Goal: Information Seeking & Learning: Understand process/instructions

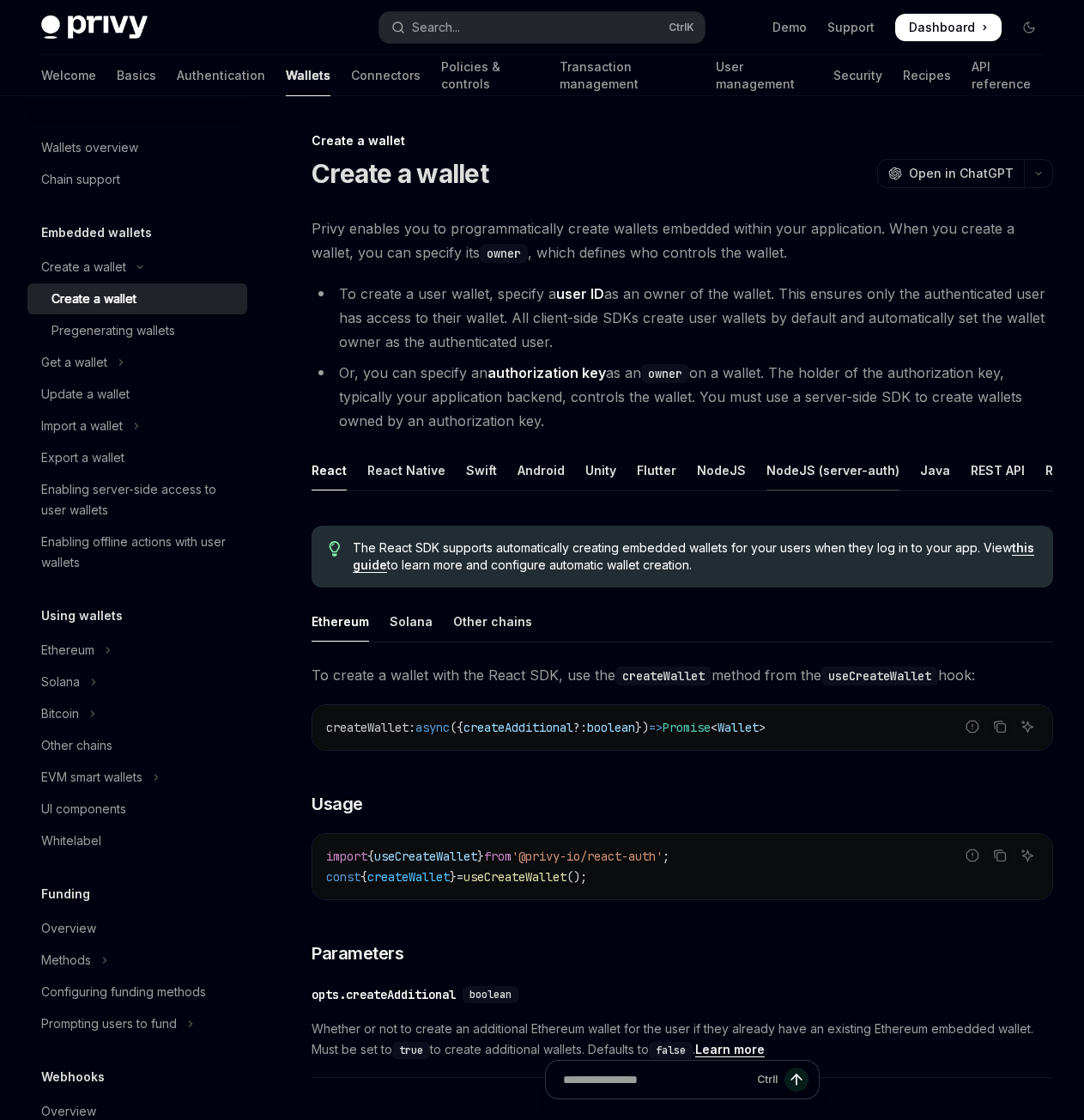
click at [819, 479] on div "NodeJS (server-auth)" at bounding box center [833, 470] width 133 height 40
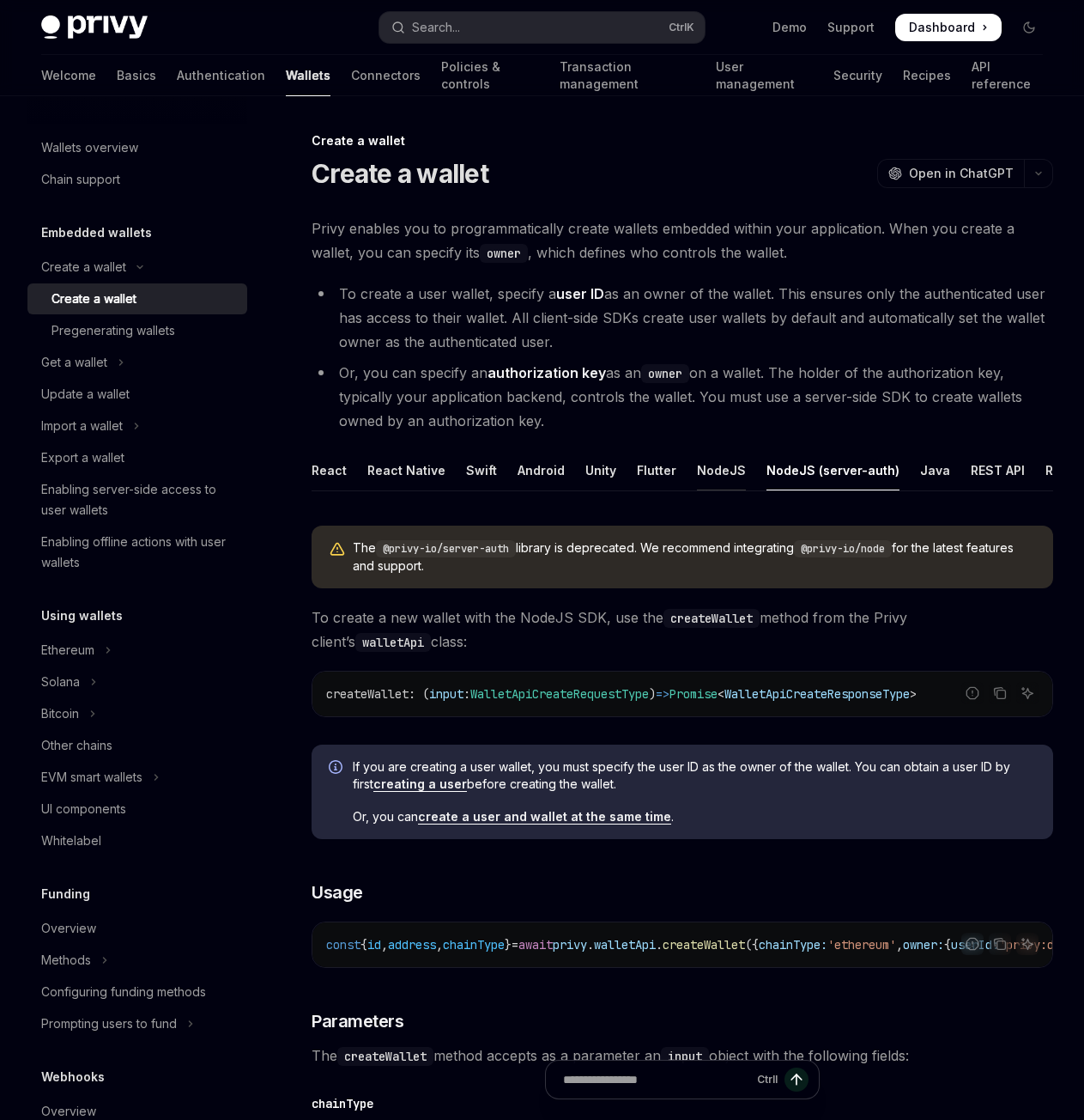
click at [714, 473] on div "NodeJS" at bounding box center [721, 470] width 49 height 40
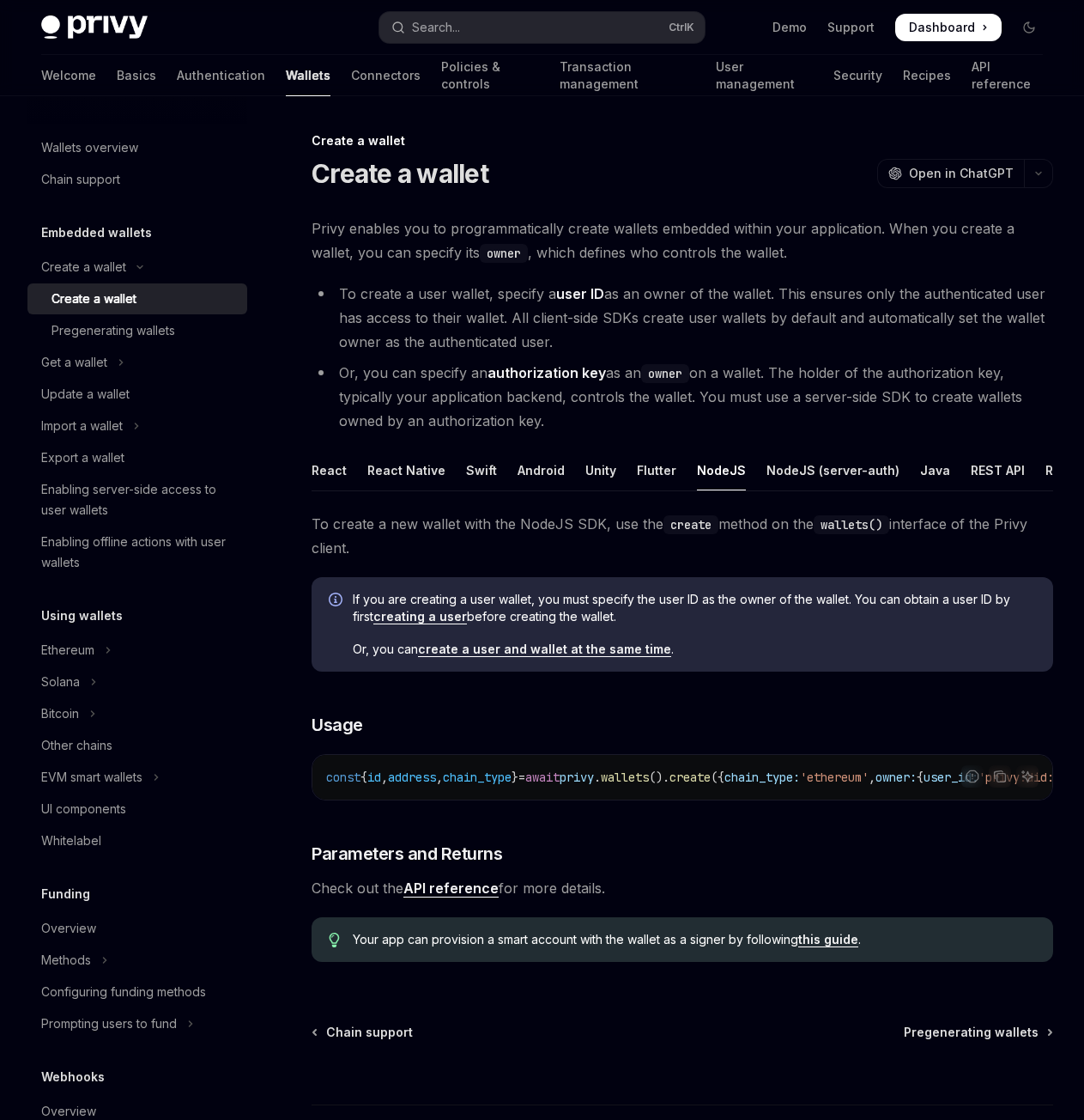
type textarea "*"
